Goal: Information Seeking & Learning: Learn about a topic

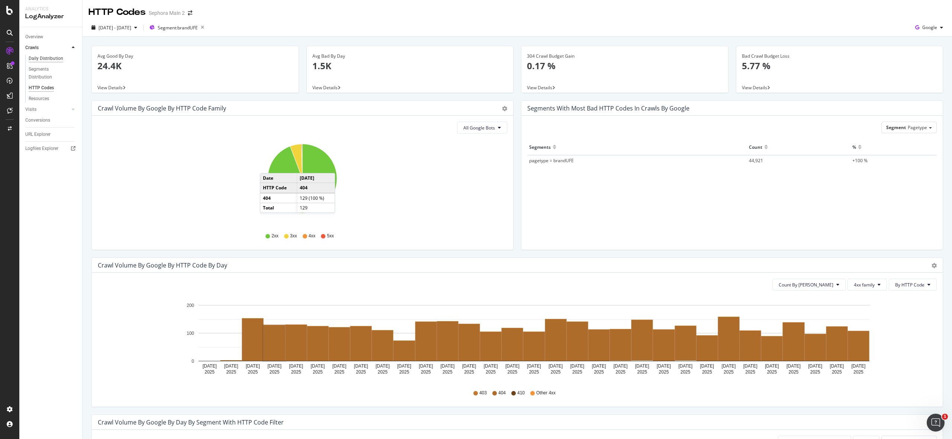
click at [48, 57] on div "Daily Distribution" at bounding box center [46, 59] width 35 height 8
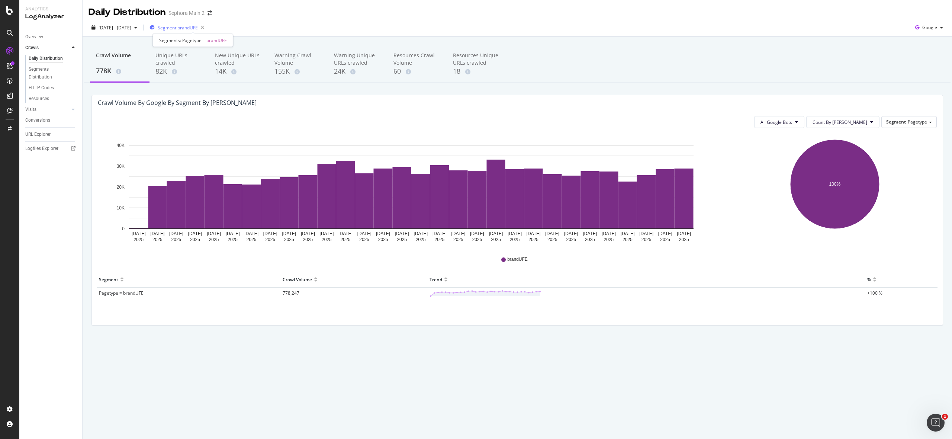
click at [198, 28] on span "Segment: brandUFE" at bounding box center [178, 28] width 40 height 6
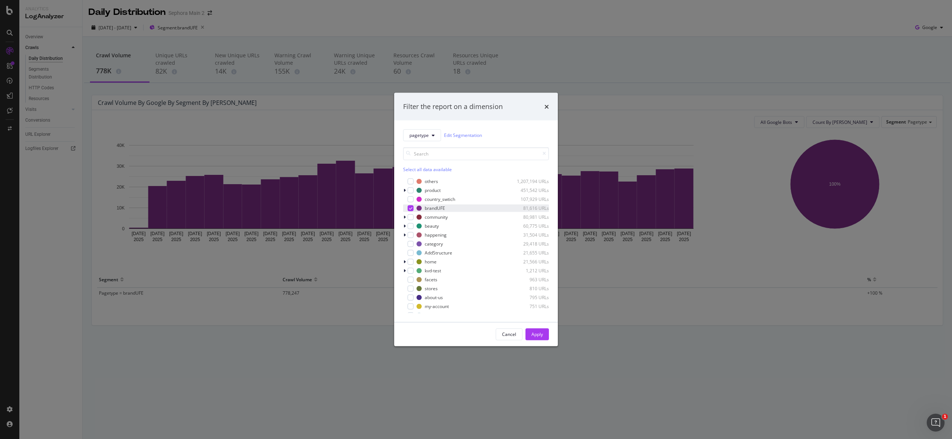
click at [411, 206] on icon "modal" at bounding box center [410, 208] width 3 height 4
click at [410, 232] on div "modal" at bounding box center [410, 232] width 6 height 6
click at [540, 333] on div "Apply" at bounding box center [537, 334] width 12 height 6
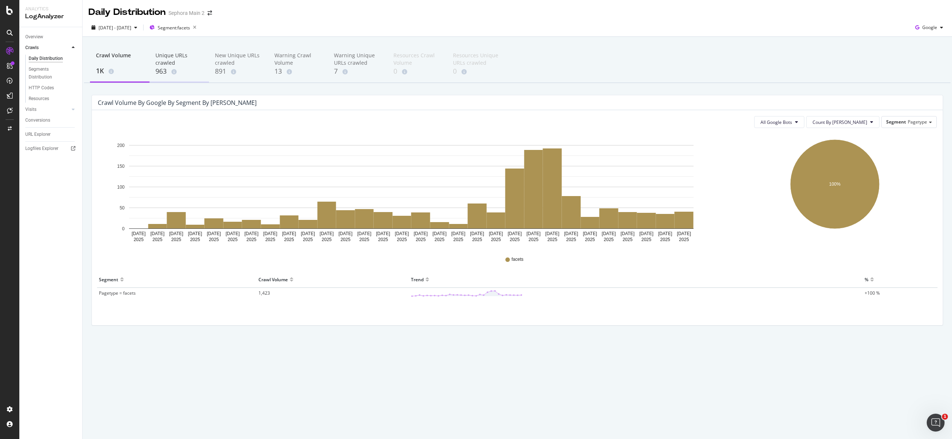
click at [158, 70] on div "963" at bounding box center [179, 72] width 48 height 10
click at [137, 28] on icon "button" at bounding box center [135, 27] width 3 height 4
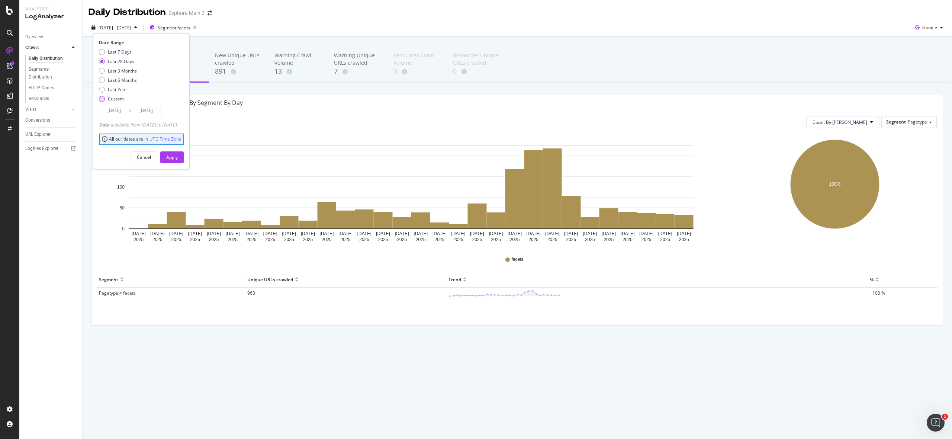
click at [105, 96] on div "Custom" at bounding box center [118, 99] width 38 height 6
click at [135, 109] on input "[DATE]" at bounding box center [146, 110] width 30 height 10
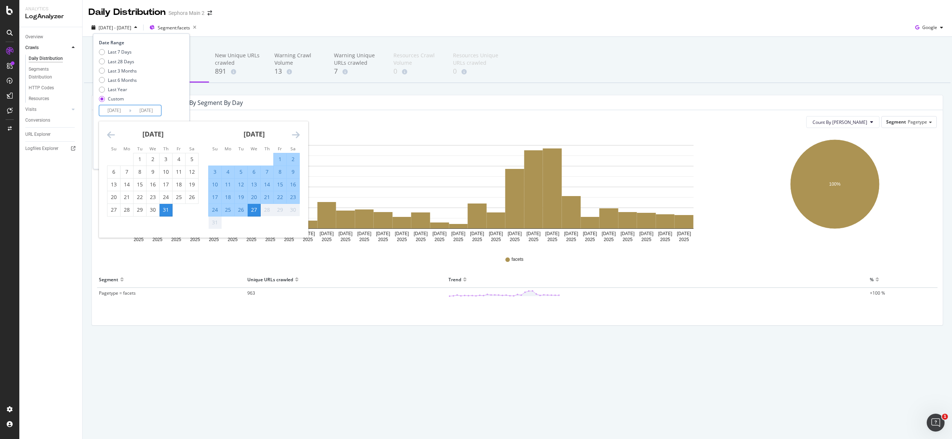
click at [282, 160] on div "1" at bounding box center [280, 158] width 13 height 7
type input "[DATE]"
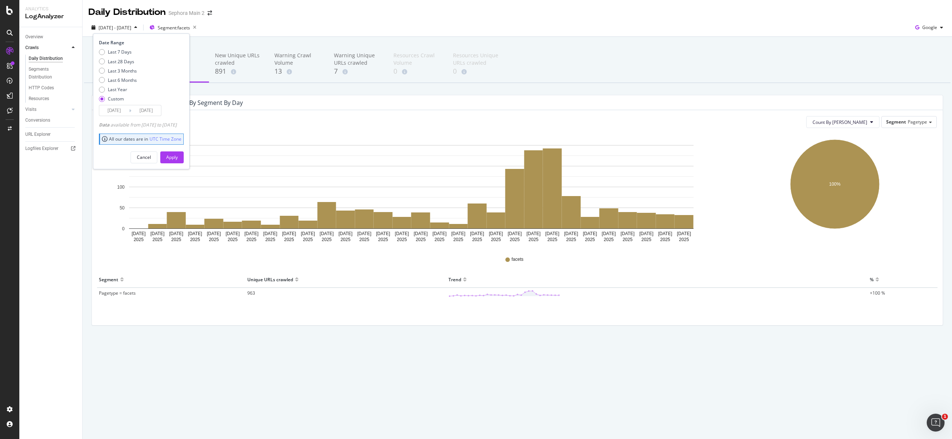
click at [142, 111] on input "[DATE]" at bounding box center [146, 110] width 30 height 10
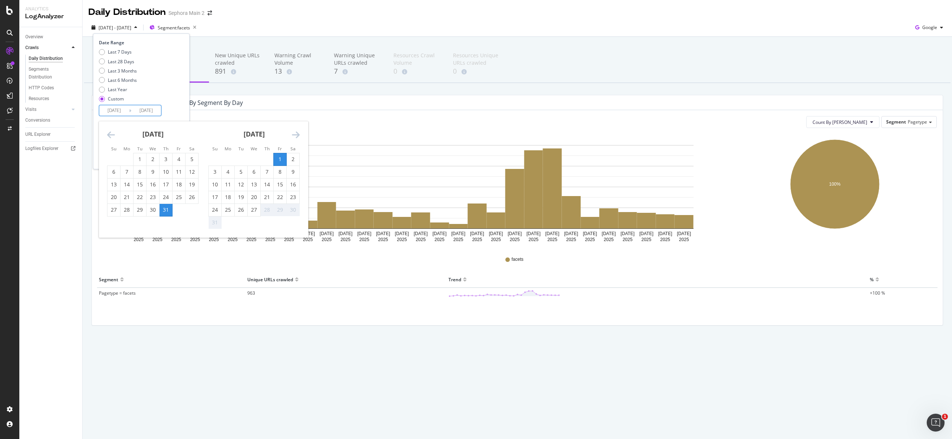
click at [296, 138] on icon "Move forward to switch to the next month." at bounding box center [296, 134] width 8 height 9
click at [180, 157] on div "1" at bounding box center [178, 158] width 13 height 7
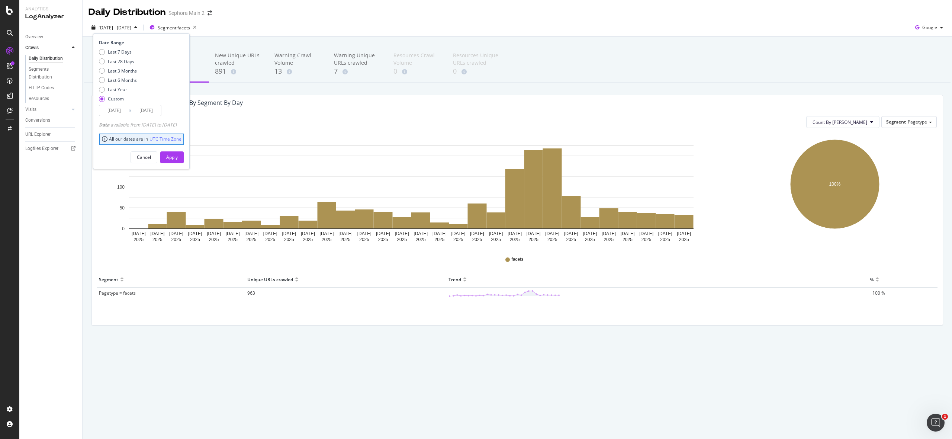
click at [154, 110] on input "[DATE]" at bounding box center [146, 110] width 30 height 10
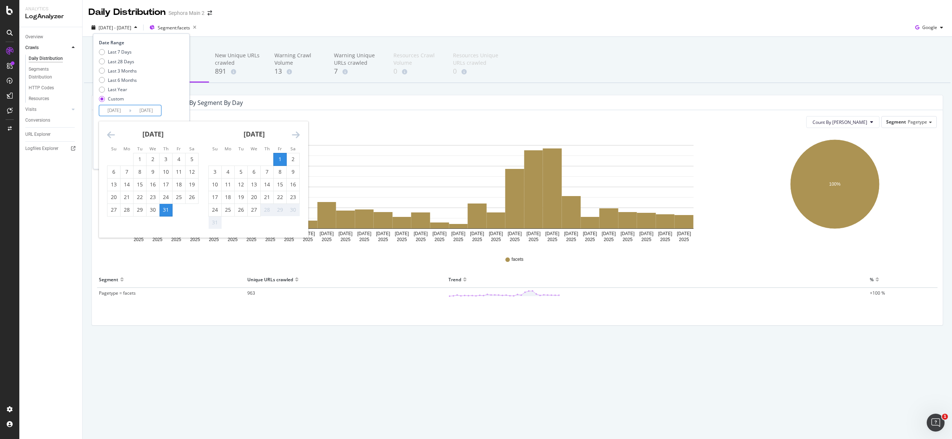
click at [117, 106] on input "[DATE]" at bounding box center [114, 110] width 30 height 10
click at [278, 159] on div "1" at bounding box center [280, 158] width 13 height 7
type input "[DATE]"
click at [242, 209] on div "26" at bounding box center [241, 209] width 13 height 7
type input "[DATE]"
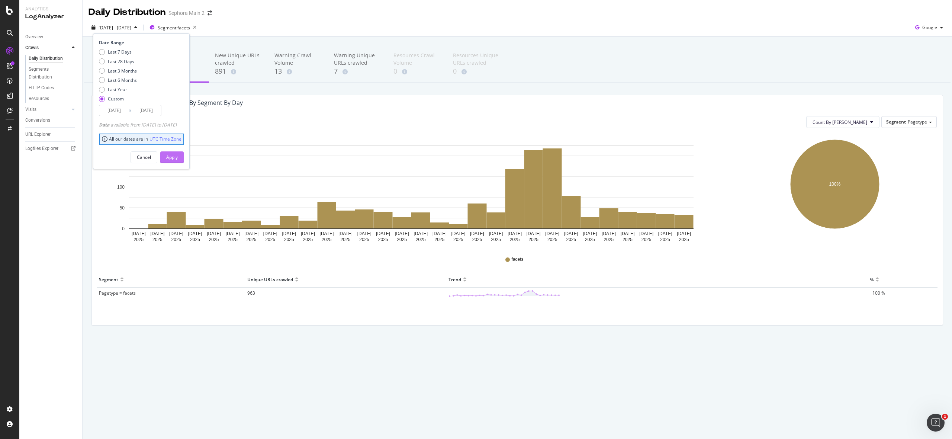
click at [178, 157] on div "Apply" at bounding box center [172, 157] width 12 height 6
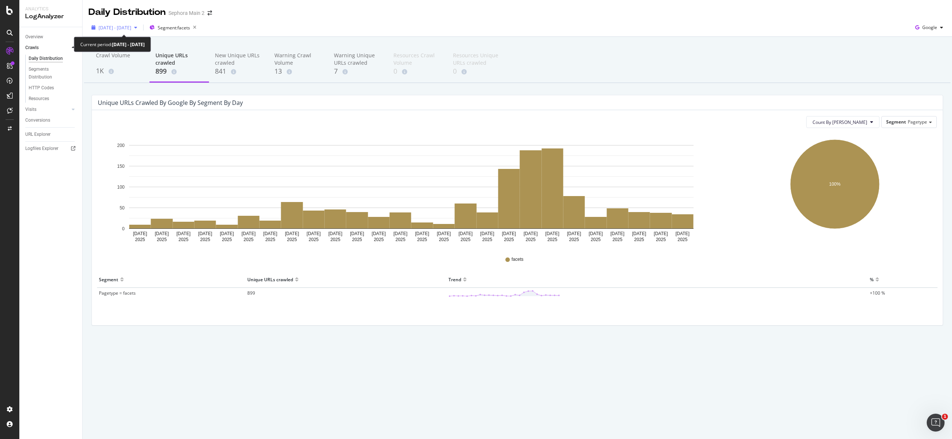
click at [131, 28] on span "[DATE] - [DATE]" at bounding box center [115, 28] width 33 height 6
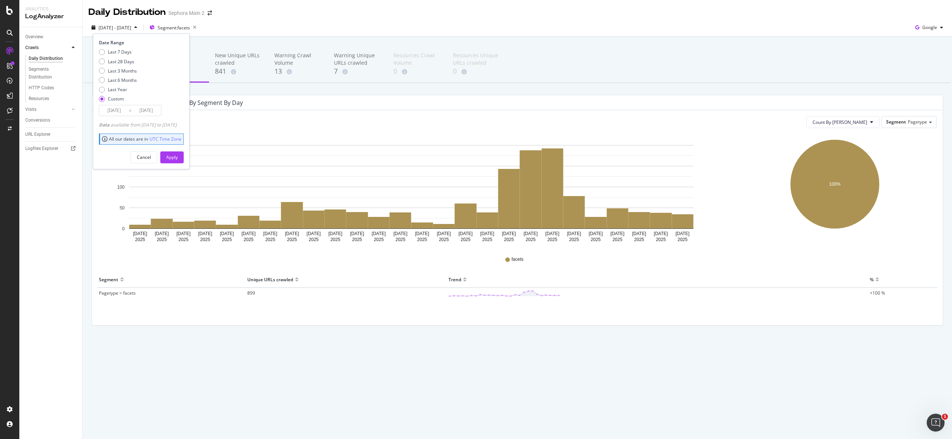
click at [132, 113] on input "[DATE]" at bounding box center [146, 110] width 30 height 10
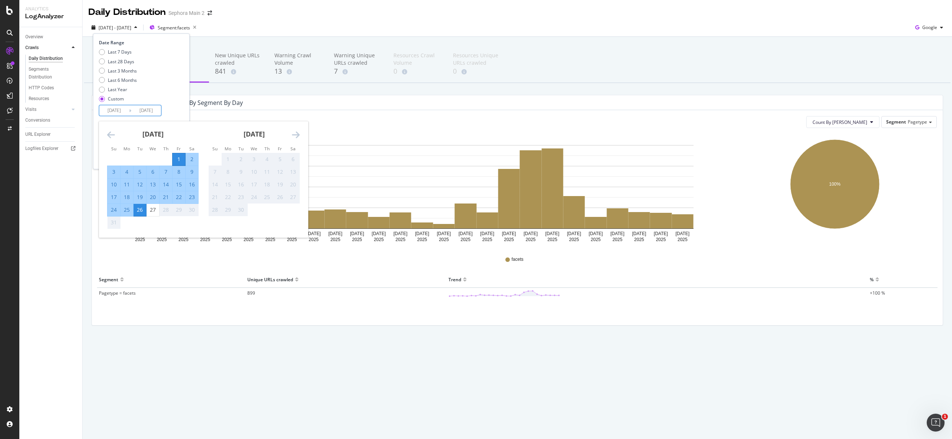
click at [114, 135] on icon "Move backward to switch to the previous month." at bounding box center [111, 134] width 8 height 9
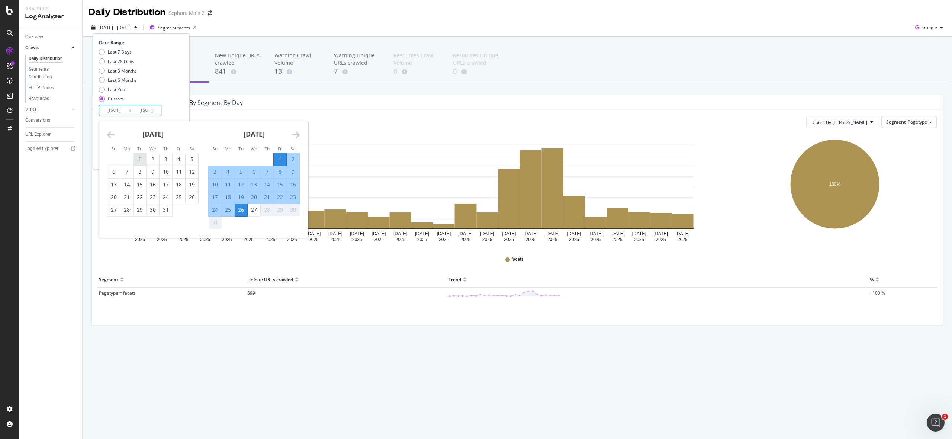
click at [140, 157] on div "1" at bounding box center [139, 158] width 13 height 7
type input "[DATE]"
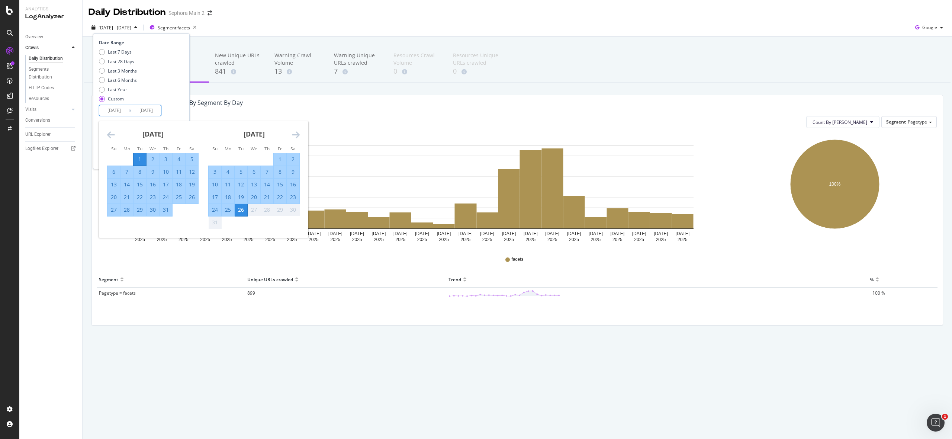
click at [167, 206] on div "31" at bounding box center [165, 209] width 13 height 7
type input "[DATE]"
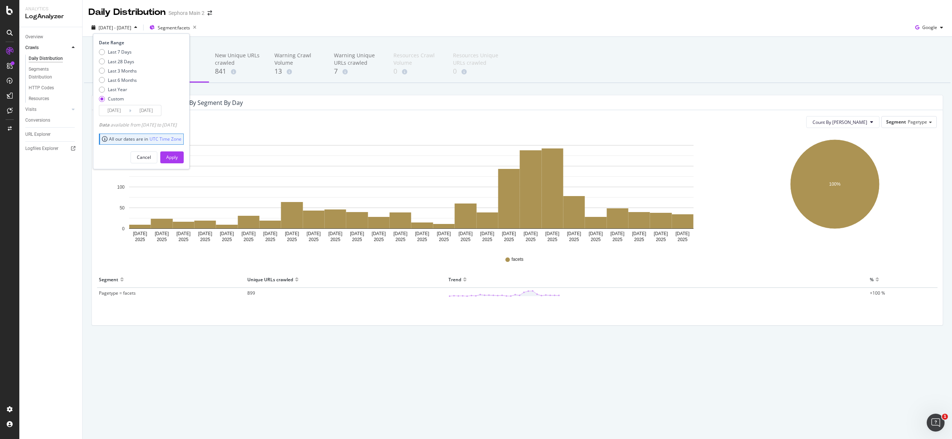
click at [122, 109] on input "[DATE]" at bounding box center [114, 110] width 30 height 10
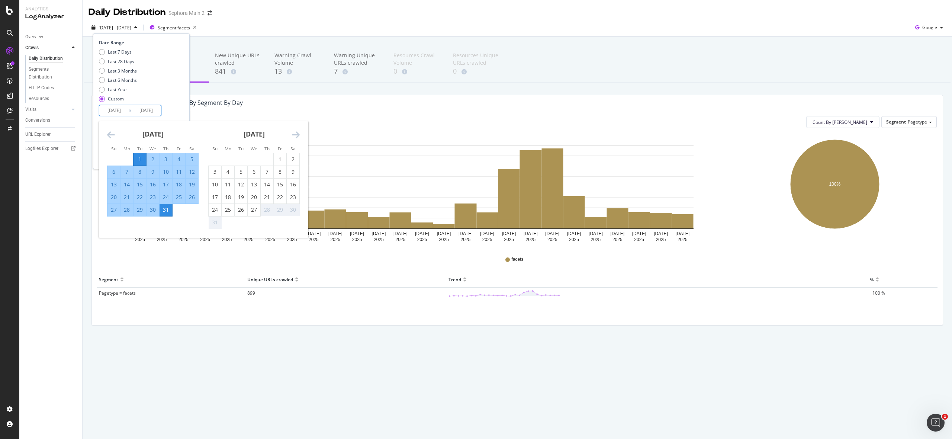
click at [152, 112] on input "[DATE]" at bounding box center [146, 110] width 30 height 10
click at [182, 103] on div "Last 7 Days Last 28 Days Last 3 Months Last 6 Months Last Year Custom" at bounding box center [140, 77] width 83 height 56
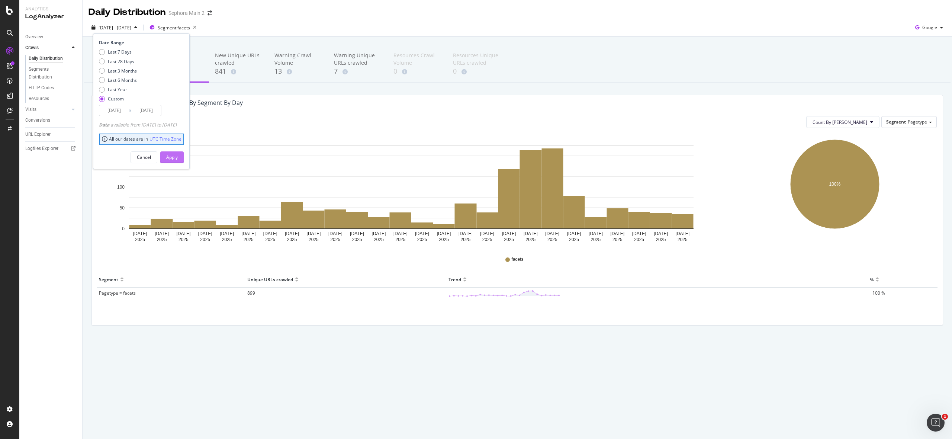
click at [178, 157] on div "Apply" at bounding box center [172, 157] width 12 height 6
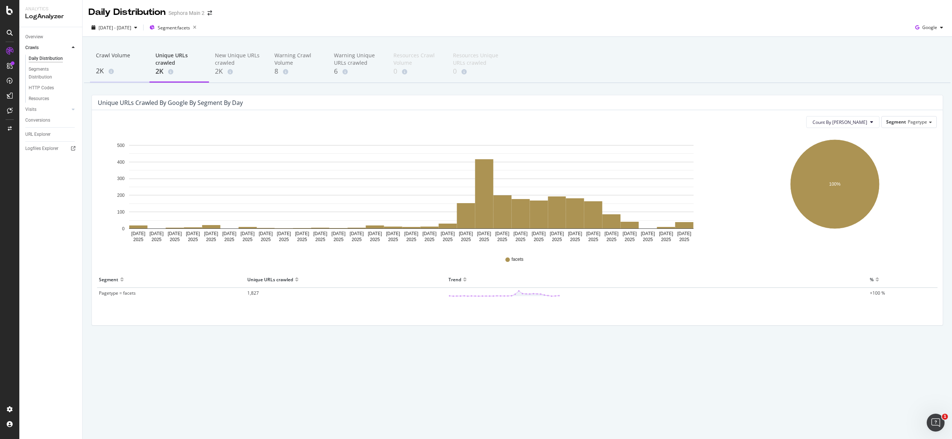
click at [129, 75] on div "2K" at bounding box center [120, 71] width 48 height 10
click at [264, 292] on span "2,080" at bounding box center [264, 293] width 12 height 6
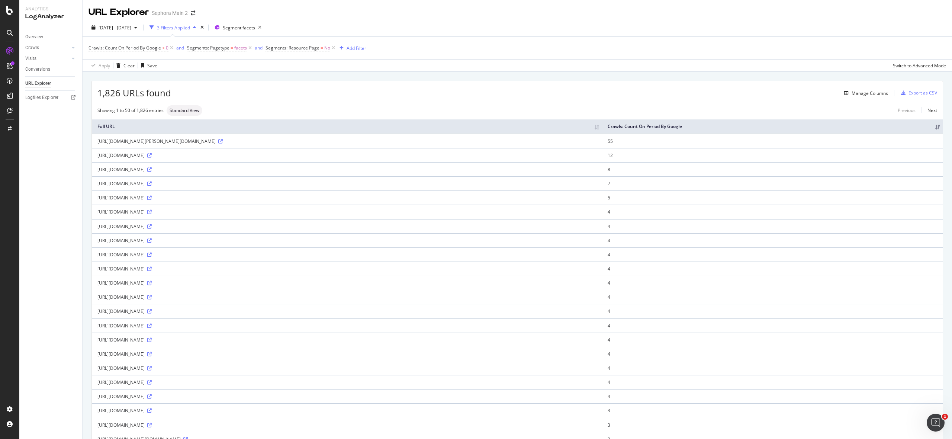
drag, startPoint x: 204, startPoint y: 148, endPoint x: 69, endPoint y: 144, distance: 135.4
click at [69, 144] on div "Analytics LogAnalyzer Overview Crawls Daily Distribution Segments Distribution …" at bounding box center [485, 219] width 932 height 439
click at [122, 144] on div "[URL][DOMAIN_NAME][PERSON_NAME][DOMAIN_NAME]" at bounding box center [346, 141] width 499 height 6
drag, startPoint x: 203, startPoint y: 148, endPoint x: 93, endPoint y: 149, distance: 110.0
click at [93, 148] on td "[URL][DOMAIN_NAME][PERSON_NAME][DOMAIN_NAME]" at bounding box center [347, 141] width 510 height 14
